Goal: Transaction & Acquisition: Purchase product/service

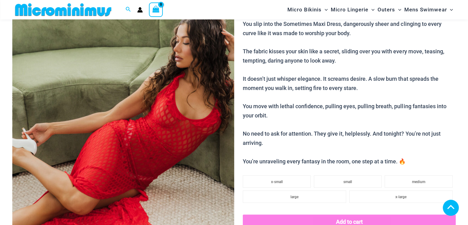
scroll to position [366, 0]
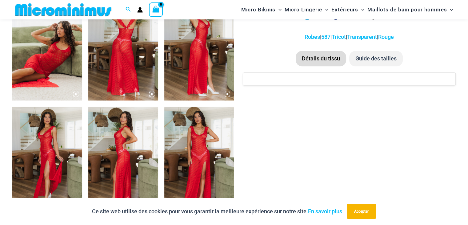
scroll to position [396, 0]
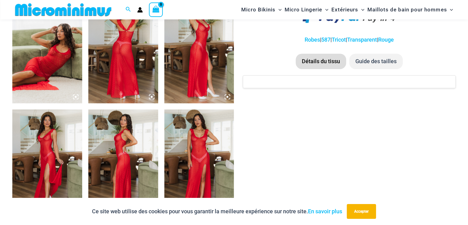
click at [51, 62] on img at bounding box center [47, 50] width 70 height 105
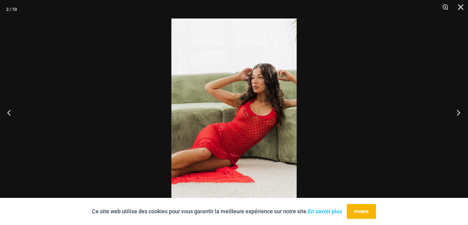
click at [459, 110] on button "Suivant" at bounding box center [456, 112] width 23 height 31
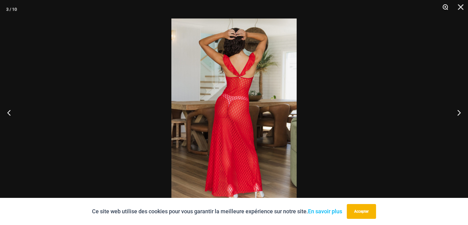
click at [442, 11] on button "Zoom" at bounding box center [442, 9] width 15 height 18
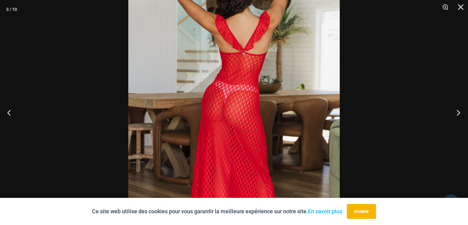
click at [459, 112] on button "Suivant" at bounding box center [456, 112] width 23 height 31
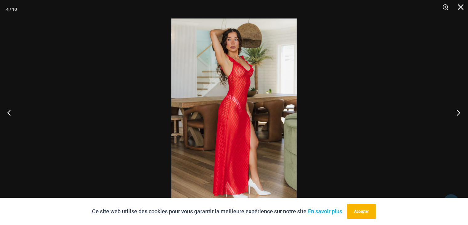
click at [459, 112] on button "Suivant" at bounding box center [456, 112] width 23 height 31
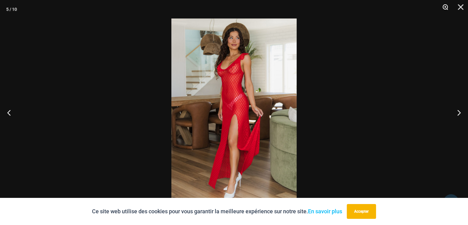
click at [444, 9] on button "Zoom" at bounding box center [442, 9] width 15 height 18
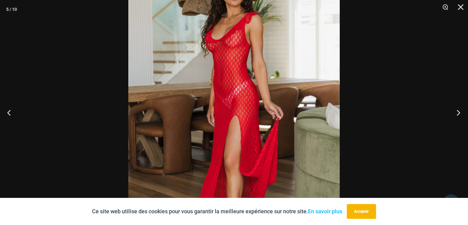
click at [458, 113] on button "Suivant" at bounding box center [456, 112] width 23 height 31
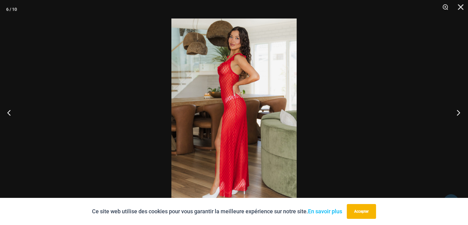
click at [458, 113] on button "Suivant" at bounding box center [456, 112] width 23 height 31
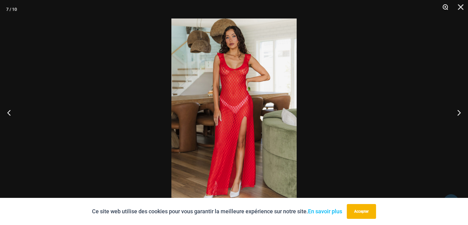
click at [446, 7] on button "Zoom" at bounding box center [442, 9] width 15 height 18
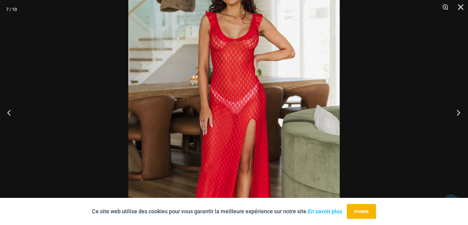
click at [458, 110] on button "Suivant" at bounding box center [456, 112] width 23 height 31
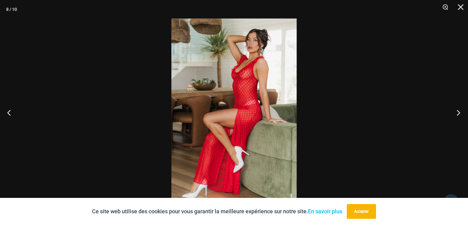
click at [458, 111] on button "Suivant" at bounding box center [456, 112] width 23 height 31
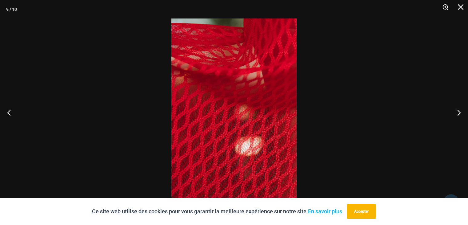
click at [441, 6] on button "Zoom" at bounding box center [442, 9] width 15 height 18
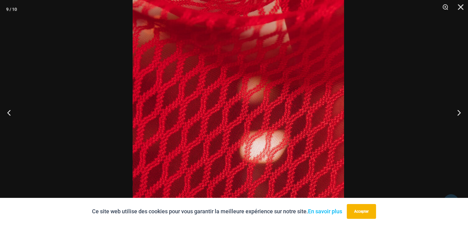
click at [262, 78] on img at bounding box center [238, 89] width 211 height 317
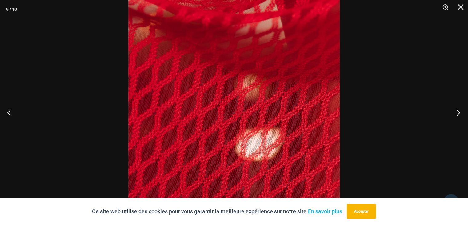
click at [454, 110] on button "Suivant" at bounding box center [456, 112] width 23 height 31
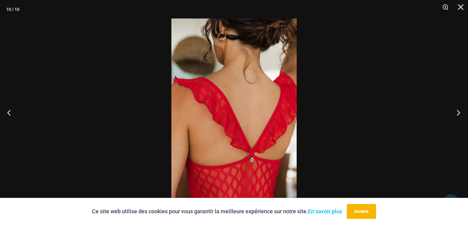
click at [452, 112] on button "Suivant" at bounding box center [456, 112] width 23 height 31
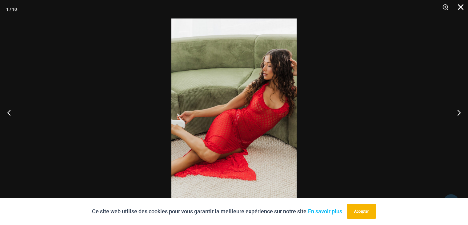
click at [462, 6] on button "Fermer" at bounding box center [458, 9] width 15 height 18
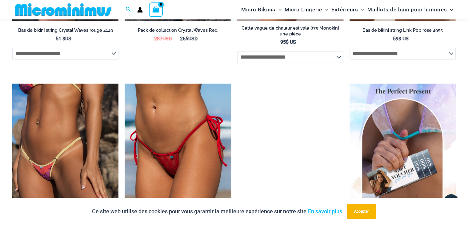
scroll to position [950, 0]
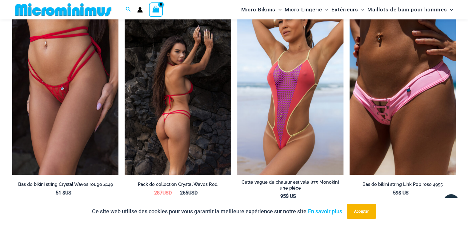
click at [177, 122] on img at bounding box center [178, 94] width 106 height 159
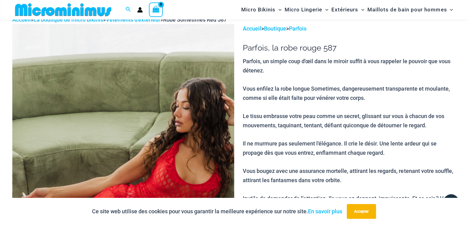
scroll to position [0, 0]
